Goal: Navigation & Orientation: Find specific page/section

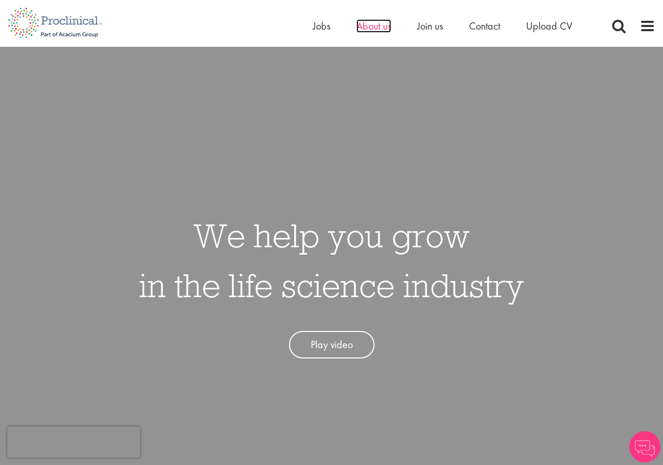
click at [375, 30] on span "About us" at bounding box center [374, 25] width 35 height 13
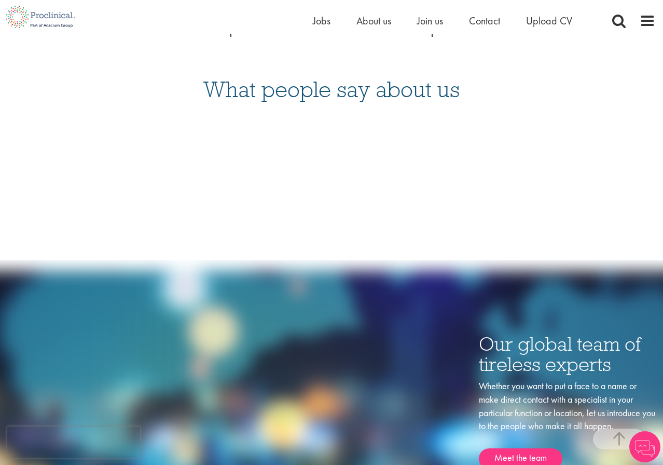
scroll to position [1401, 0]
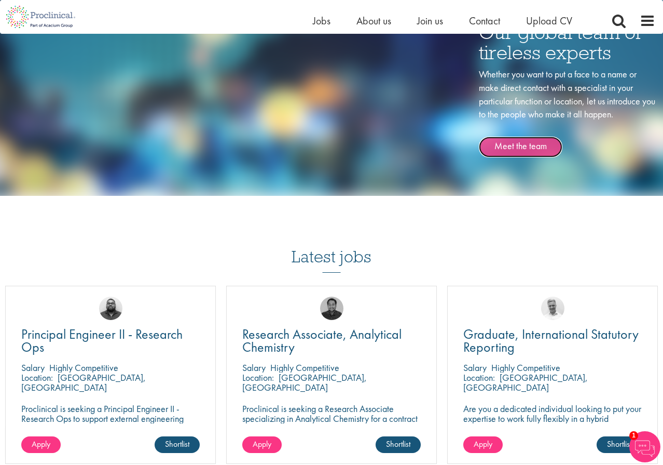
click at [516, 154] on link "Meet the team" at bounding box center [521, 147] width 84 height 21
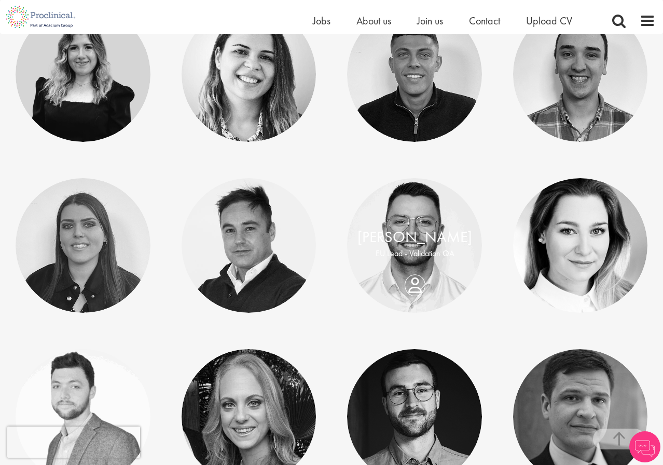
scroll to position [4871, 0]
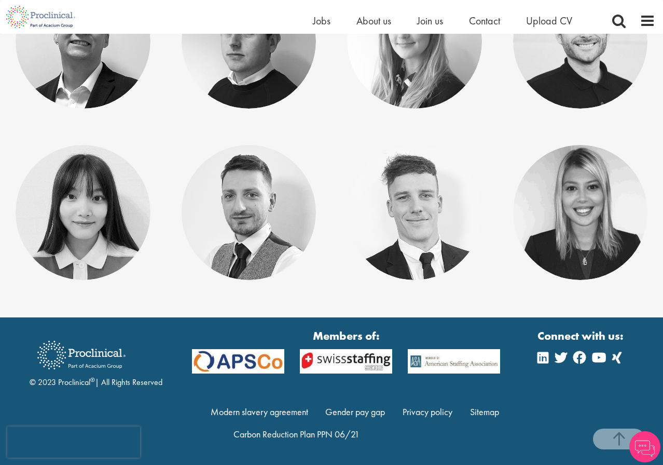
drag, startPoint x: 348, startPoint y: 302, endPoint x: 371, endPoint y: 456, distance: 156.3
